Goal: Information Seeking & Learning: Check status

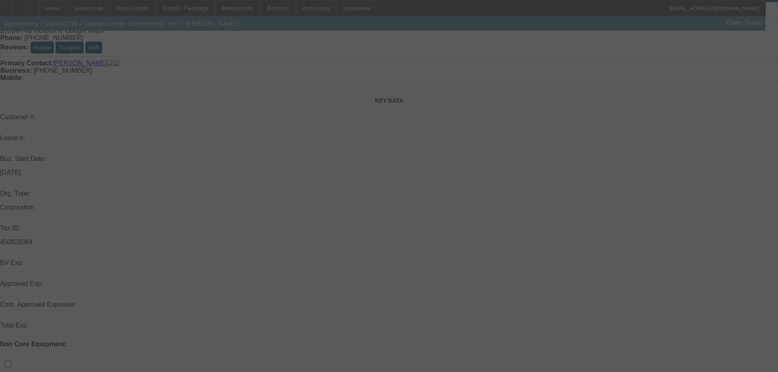
select select "0"
select select "0.1"
select select "4"
select select "0"
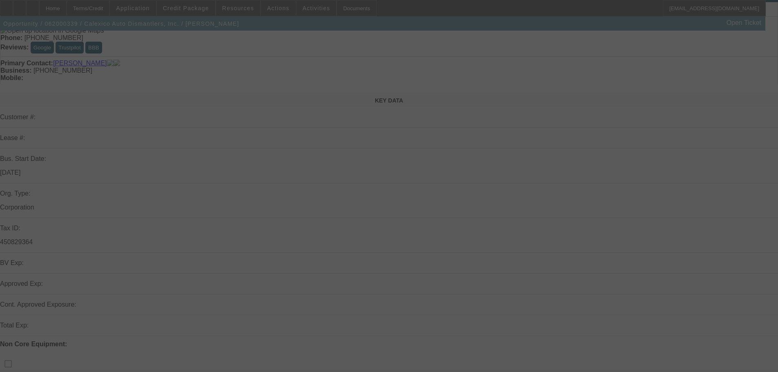
select select "0"
select select "0.1"
select select "4"
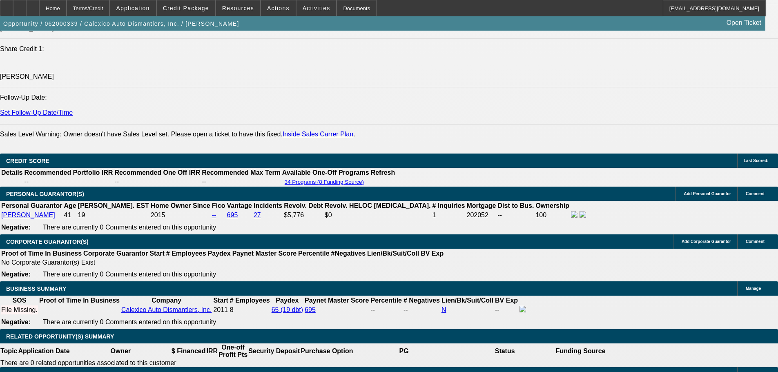
scroll to position [1144, 0]
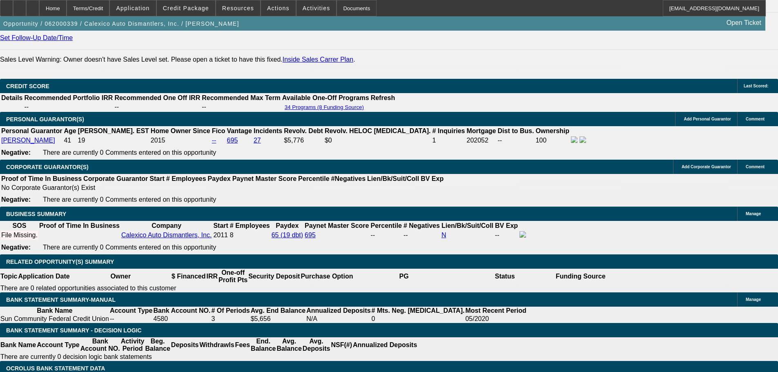
drag, startPoint x: 649, startPoint y: 181, endPoint x: 665, endPoint y: 193, distance: 20.5
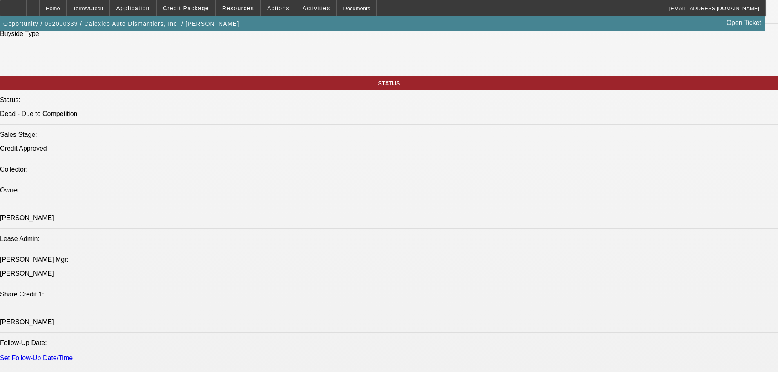
scroll to position [225, 0]
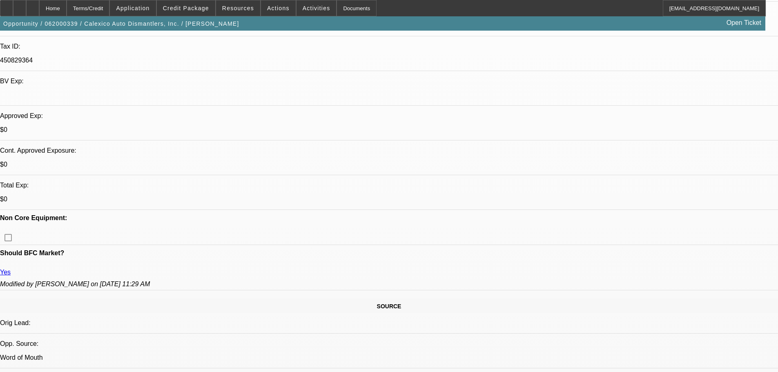
drag, startPoint x: 476, startPoint y: 160, endPoint x: 477, endPoint y: 153, distance: 7.0
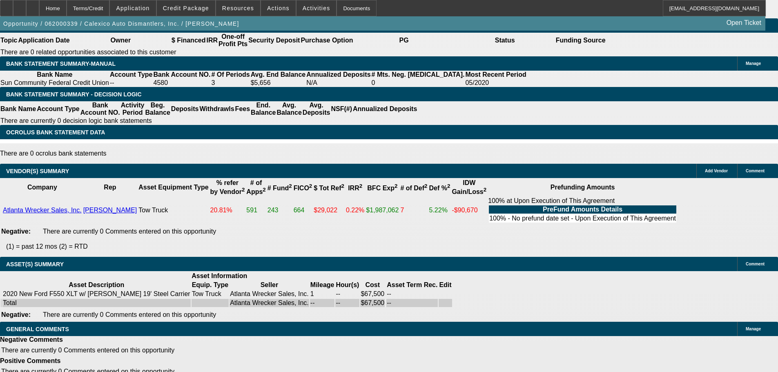
drag, startPoint x: 306, startPoint y: 261, endPoint x: 349, endPoint y: 391, distance: 137.2
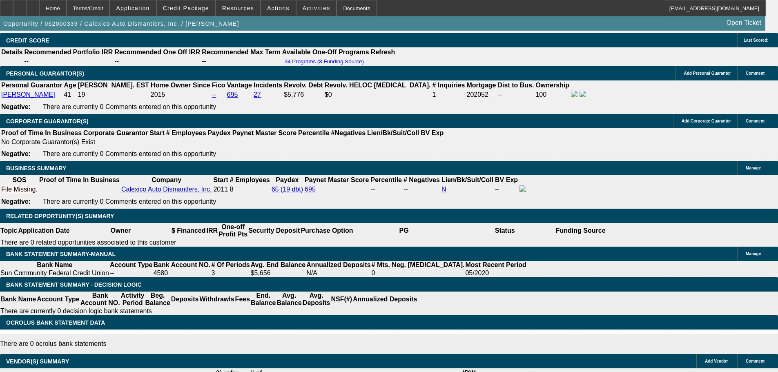
drag, startPoint x: 366, startPoint y: 295, endPoint x: 348, endPoint y: 212, distance: 84.0
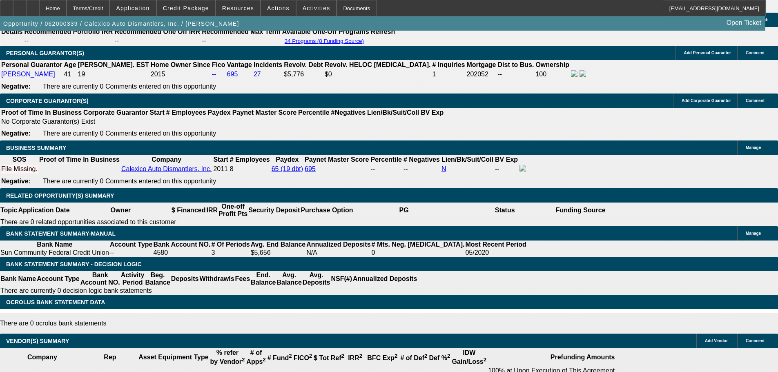
drag, startPoint x: 360, startPoint y: 293, endPoint x: 361, endPoint y: 356, distance: 62.5
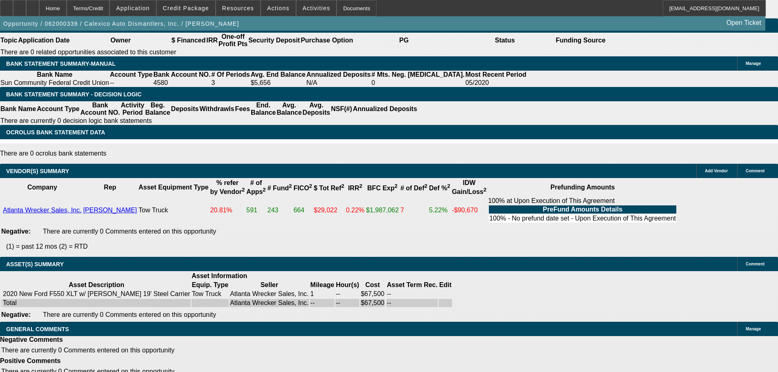
drag, startPoint x: 197, startPoint y: 224, endPoint x: 212, endPoint y: 351, distance: 128.3
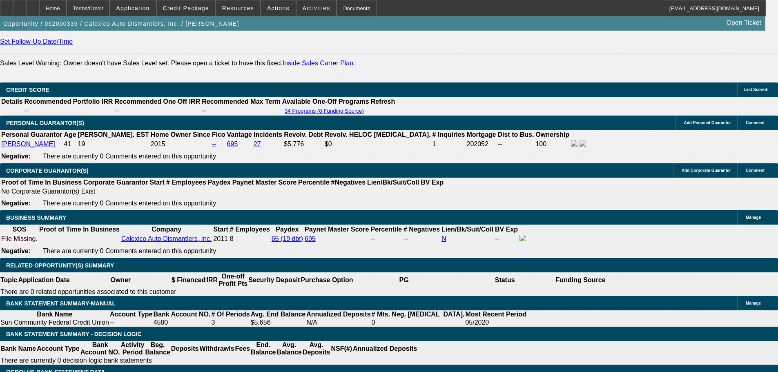
drag, startPoint x: 228, startPoint y: 314, endPoint x: 232, endPoint y: 286, distance: 27.6
